Goal: Information Seeking & Learning: Learn about a topic

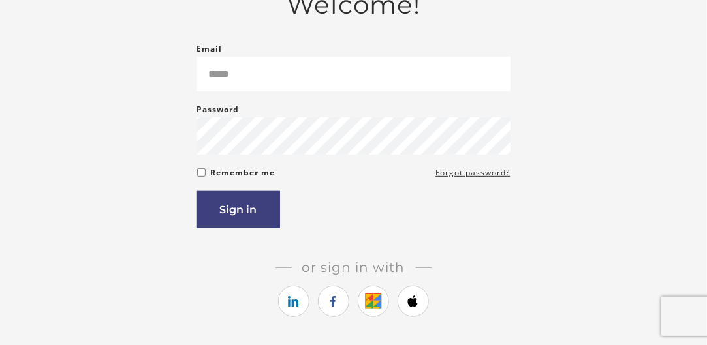
scroll to position [131, 0]
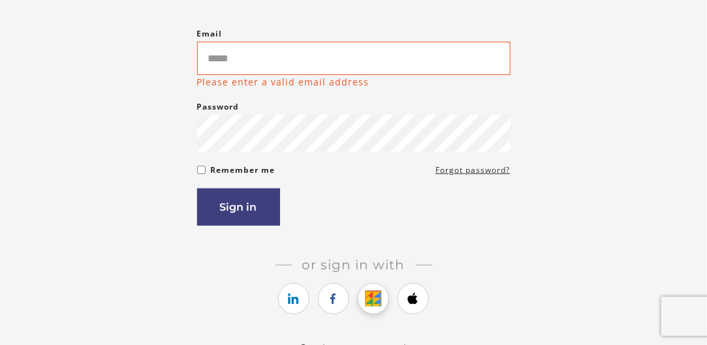
click at [369, 297] on link "https://courses.thinkific.com/users/auth/google?ss%5Breferral%5D=&ss%5Buser_ret…" at bounding box center [373, 298] width 31 height 31
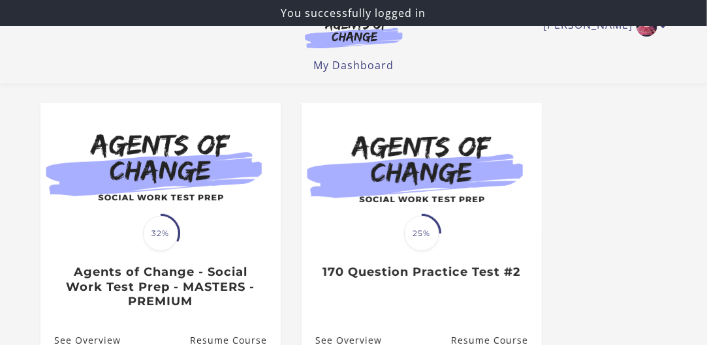
scroll to position [196, 0]
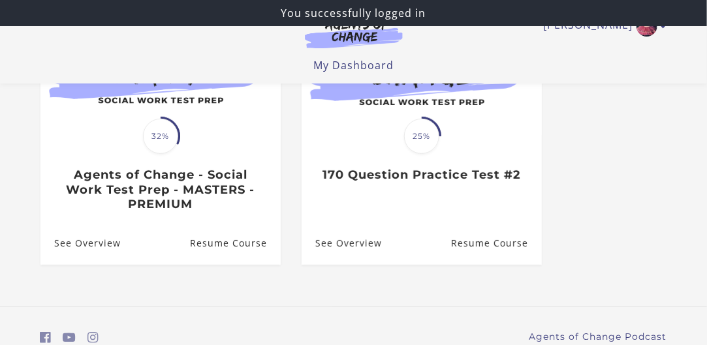
click at [168, 144] on span "32%" at bounding box center [160, 136] width 35 height 35
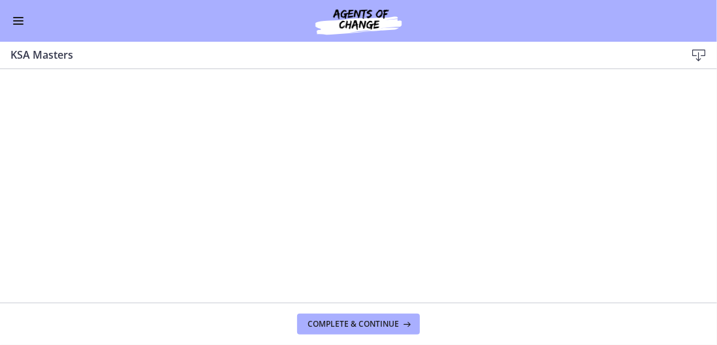
click at [22, 19] on button "Enable menu" at bounding box center [18, 21] width 16 height 16
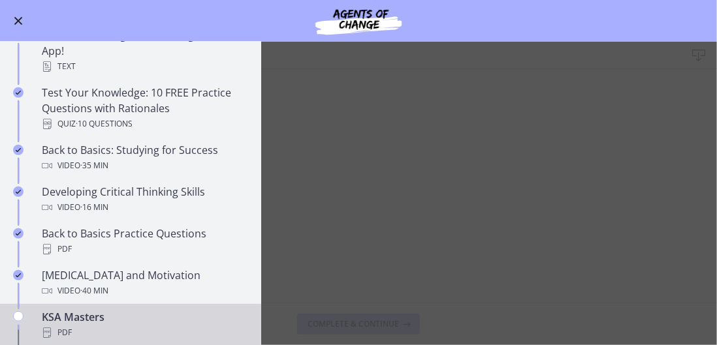
scroll to position [256, 0]
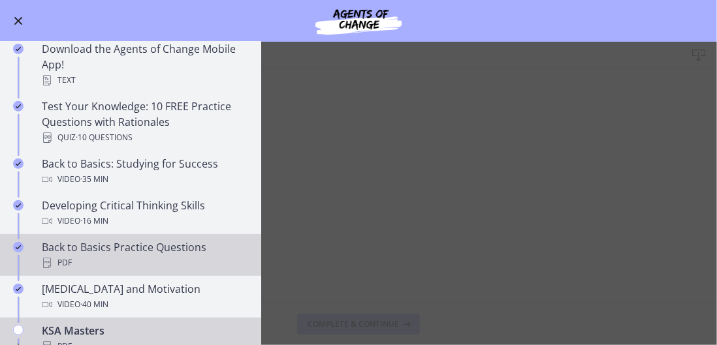
click at [181, 250] on div "Back to Basics Practice Questions PDF" at bounding box center [144, 255] width 204 height 31
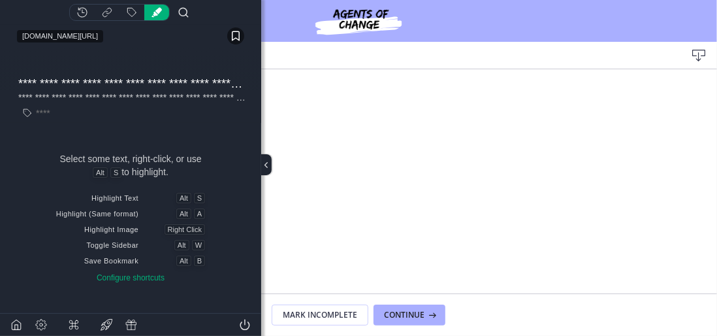
click at [282, 61] on h3 "Back to Basics Practice Questions" at bounding box center [337, 55] width 654 height 16
click at [160, 14] on button "Show highlights of current page" at bounding box center [156, 13] width 25 height 16
click at [267, 166] on icon "Toggle sidebar" at bounding box center [266, 165] width 10 height 10
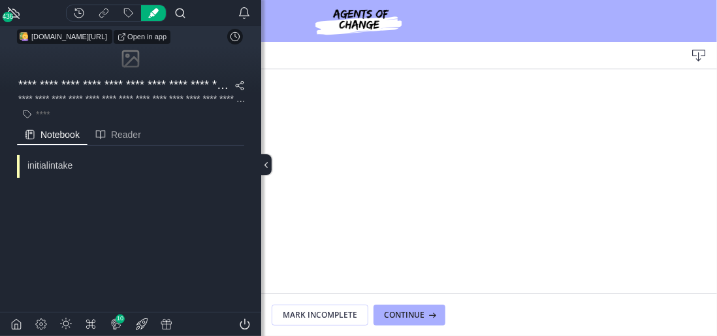
click at [270, 170] on icon "Toggle sidebar" at bounding box center [266, 165] width 10 height 10
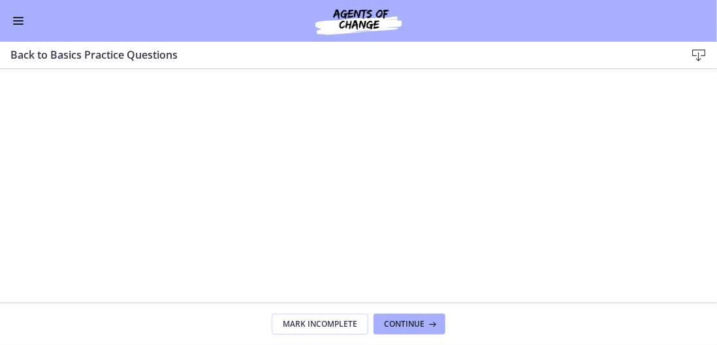
click at [20, 24] on span "Enable menu" at bounding box center [18, 24] width 10 height 1
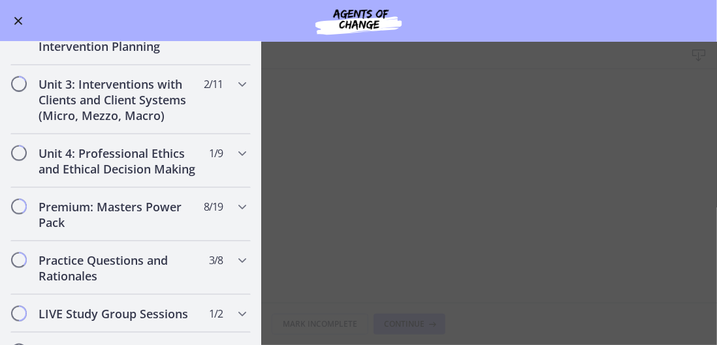
scroll to position [909, 0]
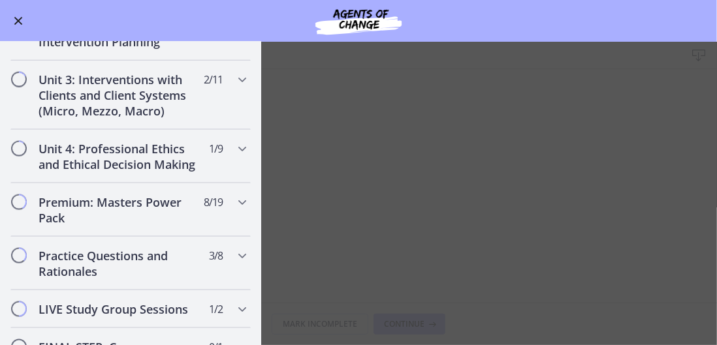
drag, startPoint x: 364, startPoint y: 255, endPoint x: 349, endPoint y: 223, distance: 36.2
click at [362, 255] on main "Back to Basics Practice Questions Download Enable fullscreen Mark Incomplete Co…" at bounding box center [358, 194] width 717 height 304
